Goal: Task Accomplishment & Management: Use online tool/utility

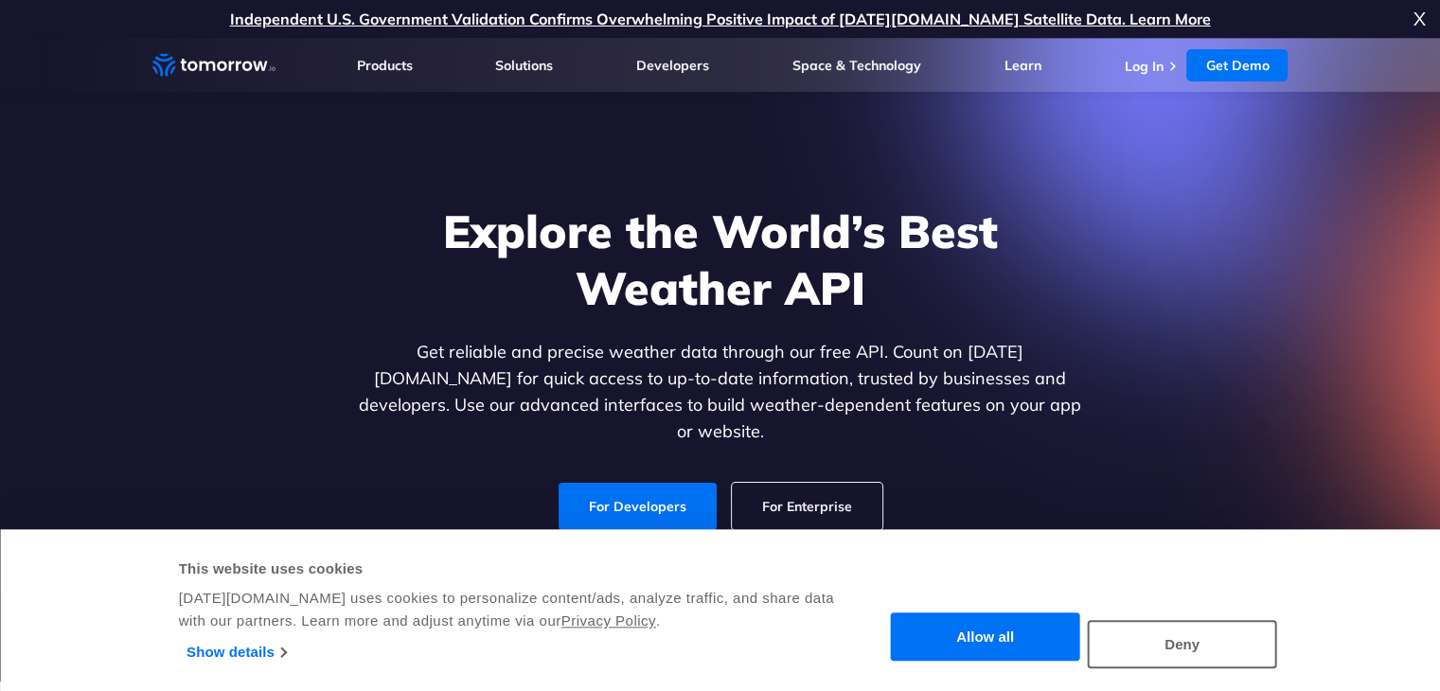
click at [1030, 622] on button "Allow all" at bounding box center [985, 637] width 189 height 48
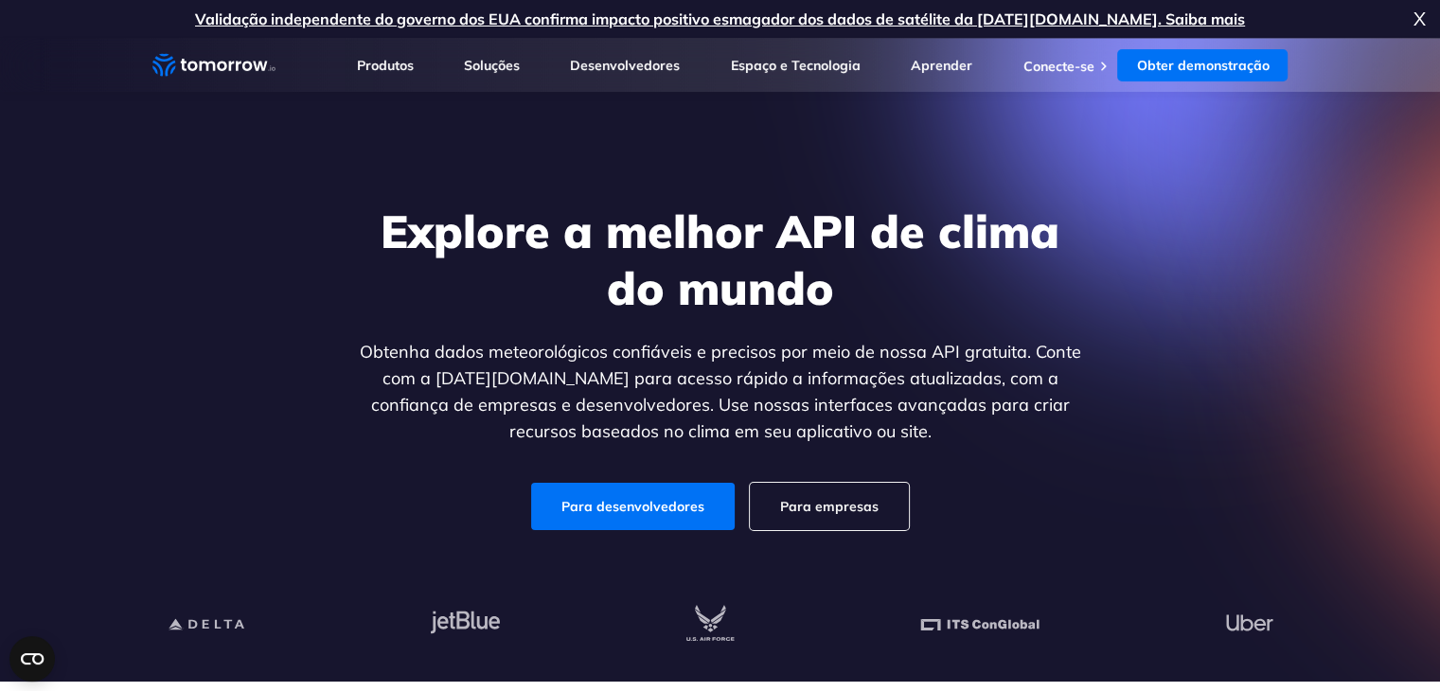
click at [1113, 251] on div "Explore a melhor API de clima do mundo Obtenha dados meteorológicos confiáveis …" at bounding box center [720, 367] width 1166 height 402
click at [704, 527] on link "Para desenvolvedores" at bounding box center [632, 506] width 203 height 47
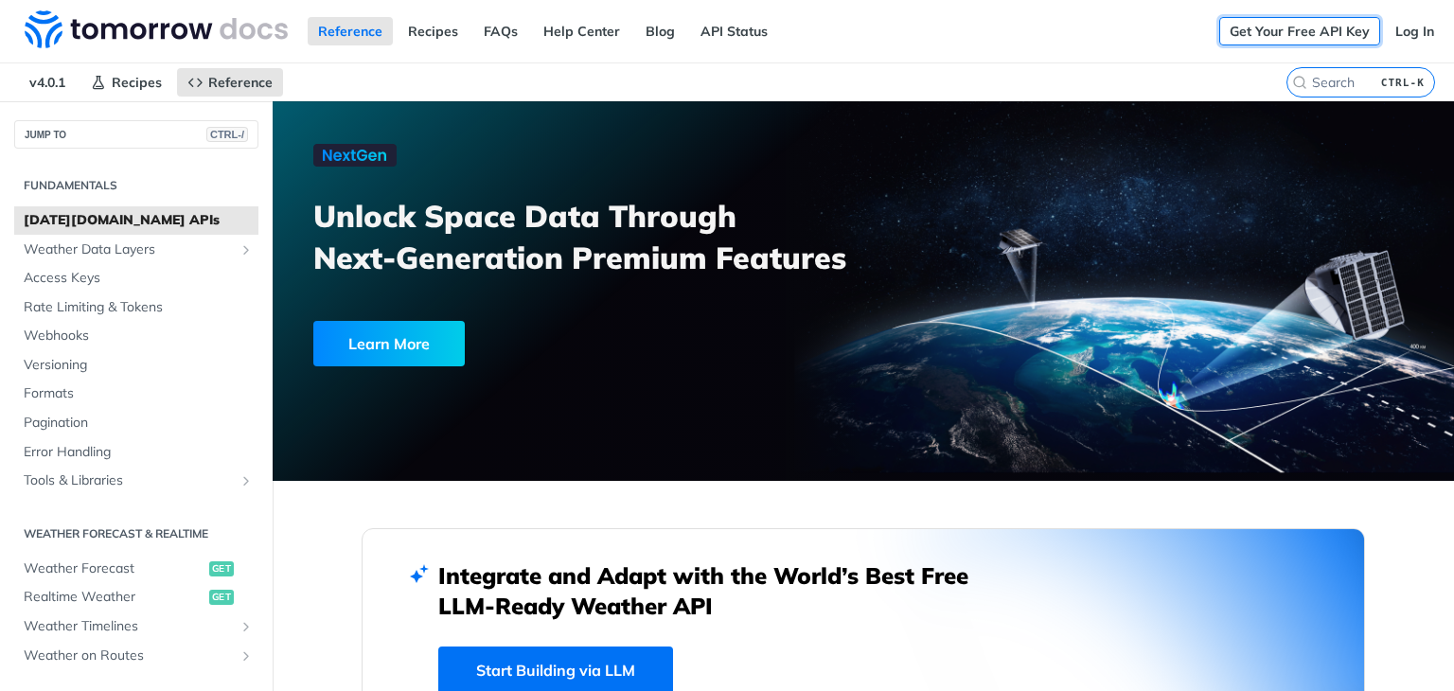
click at [1278, 27] on link "Get Your Free API Key" at bounding box center [1299, 31] width 161 height 28
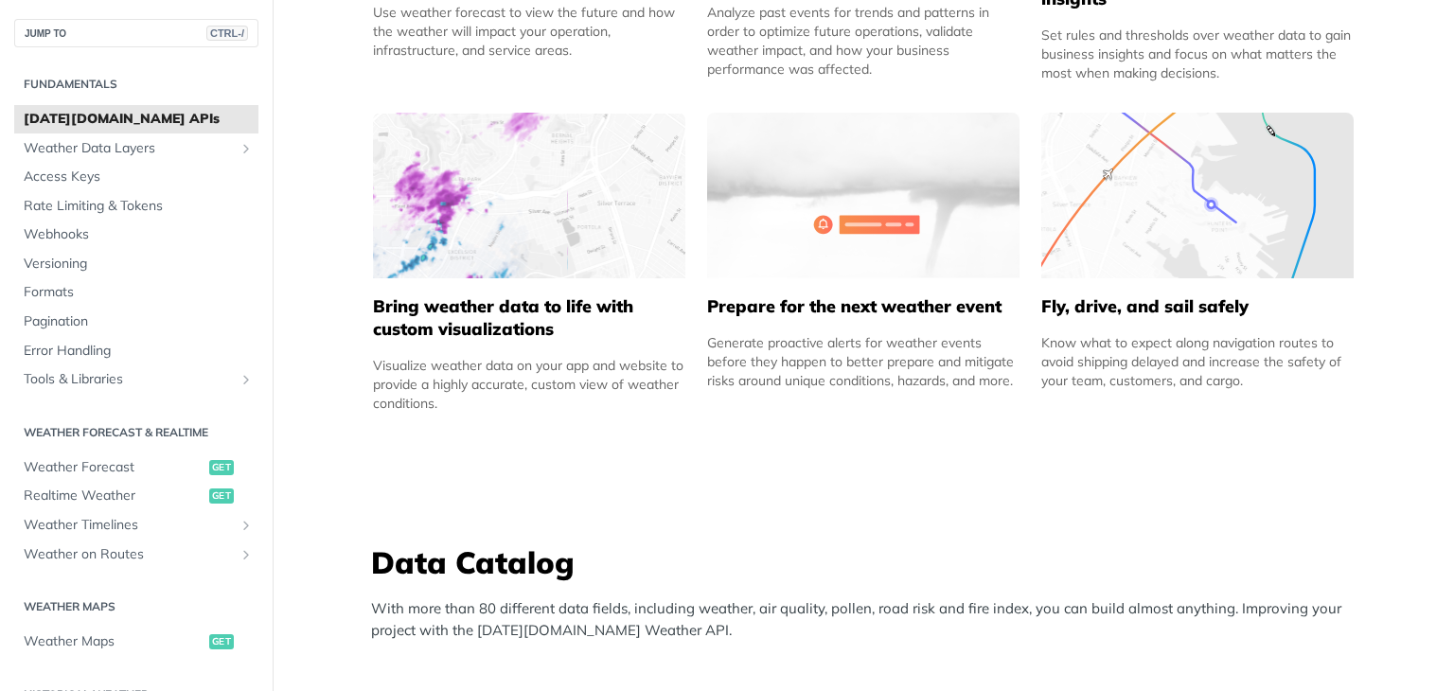
scroll to position [1151, 0]
